Goal: Use online tool/utility: Utilize a website feature to perform a specific function

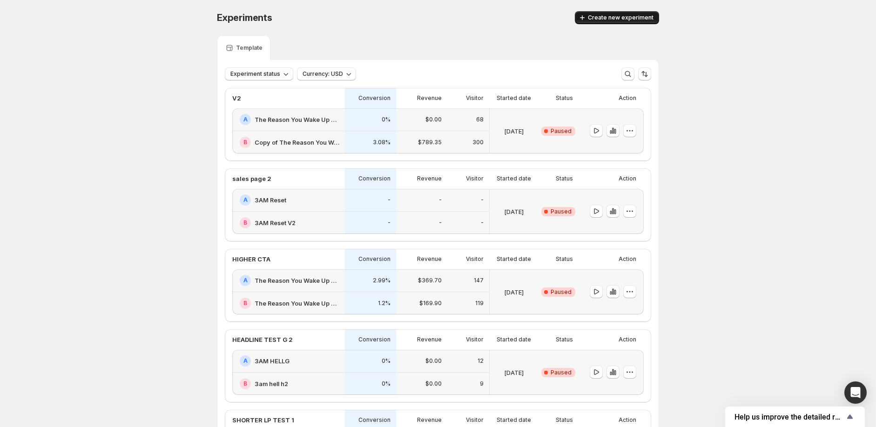
click at [611, 19] on span "Create new experiment" at bounding box center [621, 17] width 66 height 7
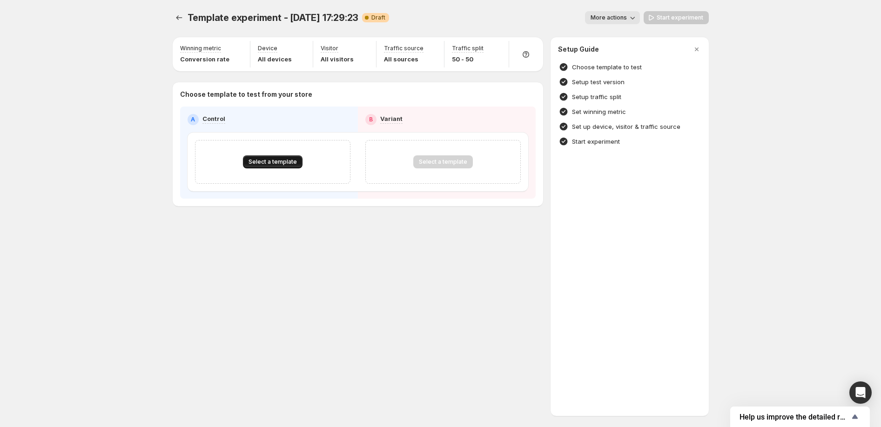
click at [268, 161] on span "Select a template" at bounding box center [273, 161] width 48 height 7
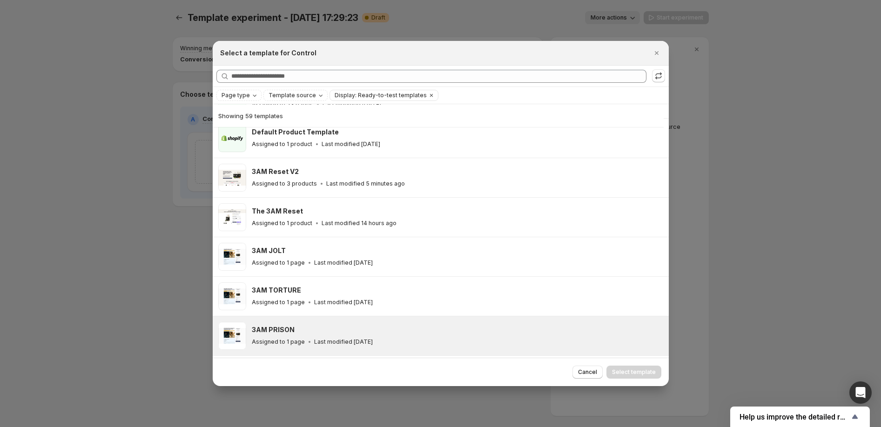
scroll to position [126, 0]
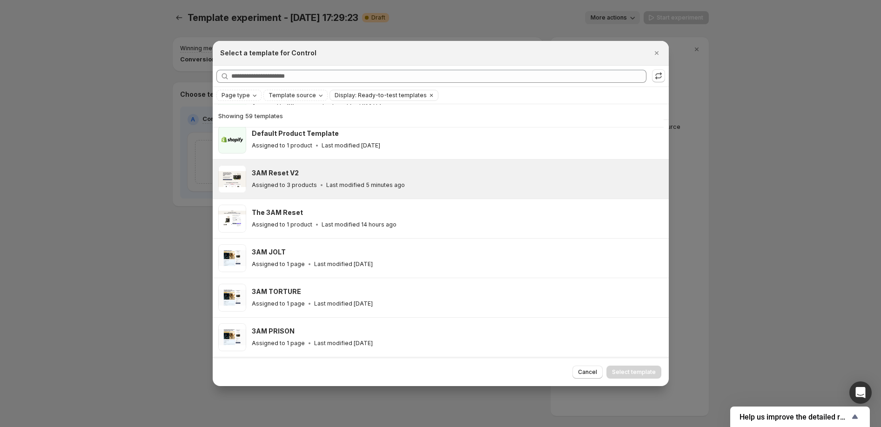
click at [404, 182] on div "Assigned to 3 products Last modified 5 minutes ago" at bounding box center [456, 185] width 409 height 9
click at [626, 371] on span "Select template" at bounding box center [634, 372] width 44 height 7
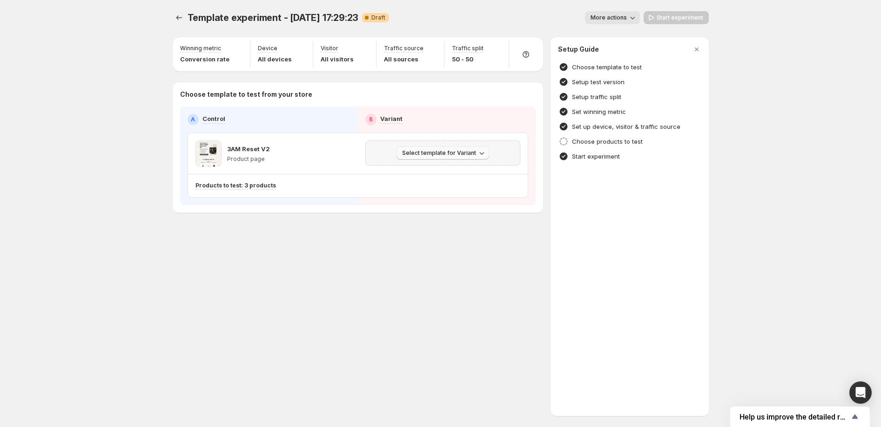
click at [446, 156] on span "Select template for Variant" at bounding box center [439, 152] width 74 height 7
click at [453, 188] on span "Create Variant based on Control" at bounding box center [444, 188] width 95 height 7
